Goal: Information Seeking & Learning: Stay updated

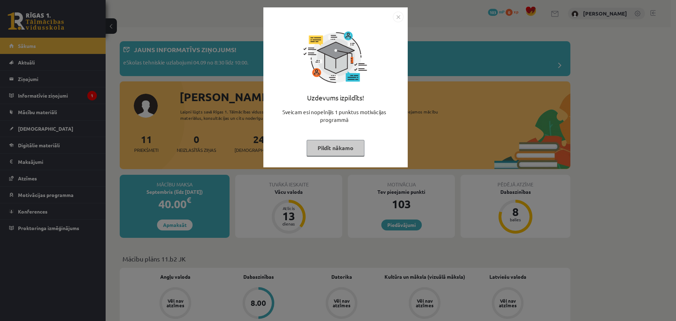
click at [333, 151] on button "Pildīt nākamo" at bounding box center [336, 148] width 58 height 16
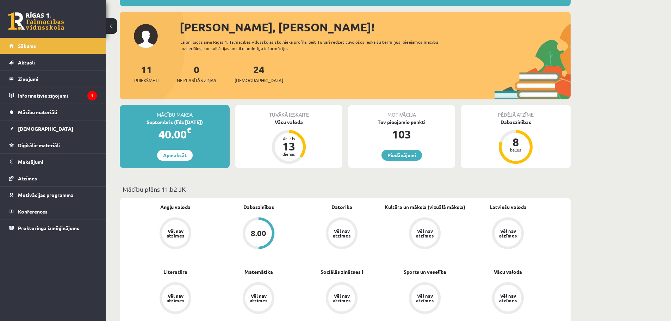
scroll to position [70, 0]
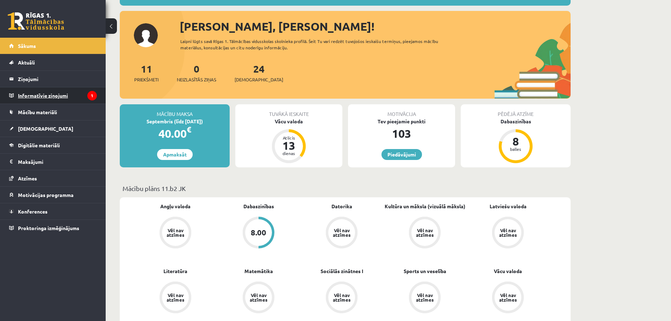
click at [60, 96] on legend "Informatīvie ziņojumi 1" at bounding box center [57, 95] width 79 height 16
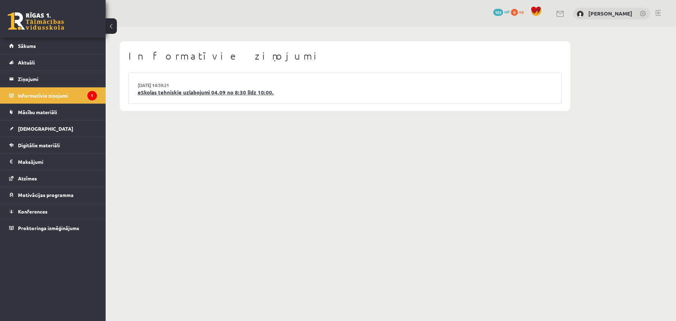
click at [190, 95] on link "eSkolas tehniskie uzlabojumi 04.09 no 8:30 līdz 10:00." at bounding box center [345, 92] width 415 height 8
